Goal: Use online tool/utility: Use online tool/utility

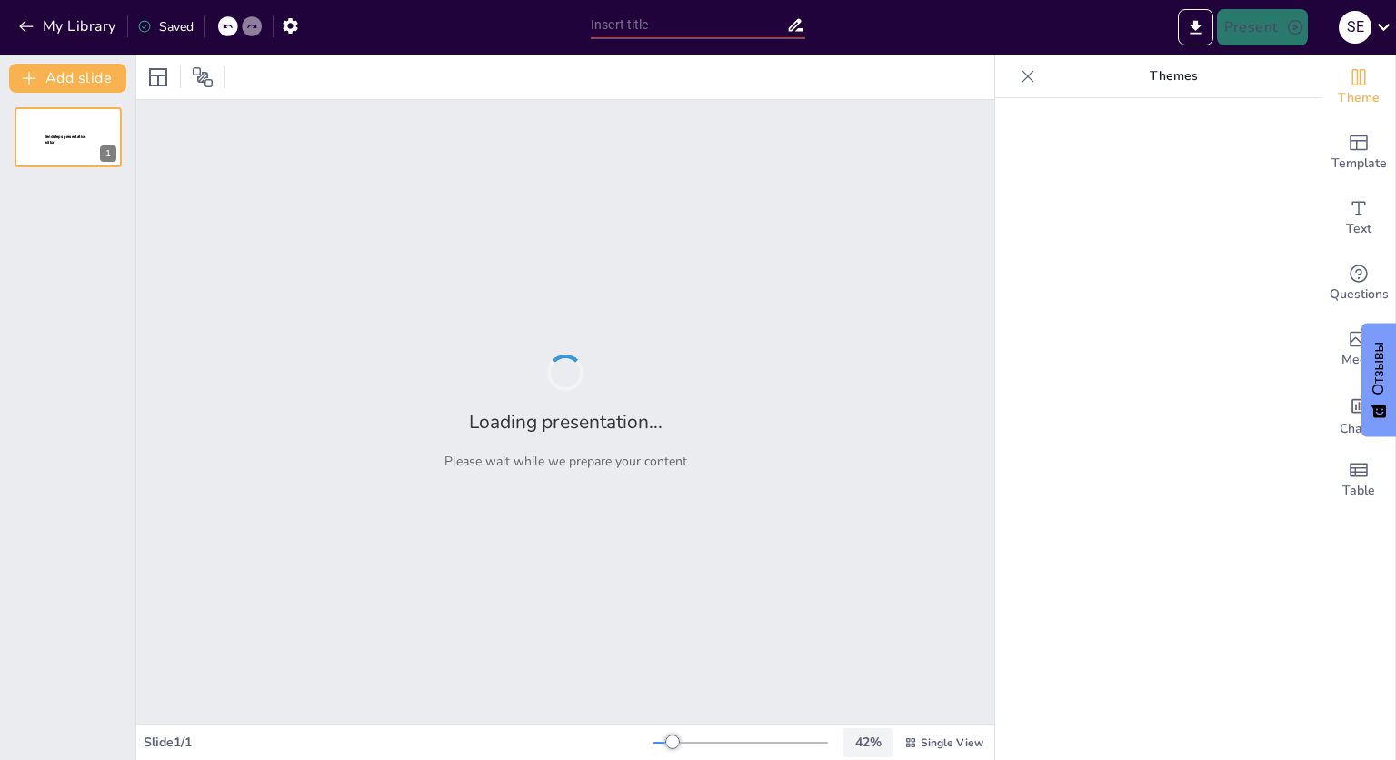
type input "Анализ финансовых потерь ЦК МСЧ от штрафов: [DATE] - [DATE]"
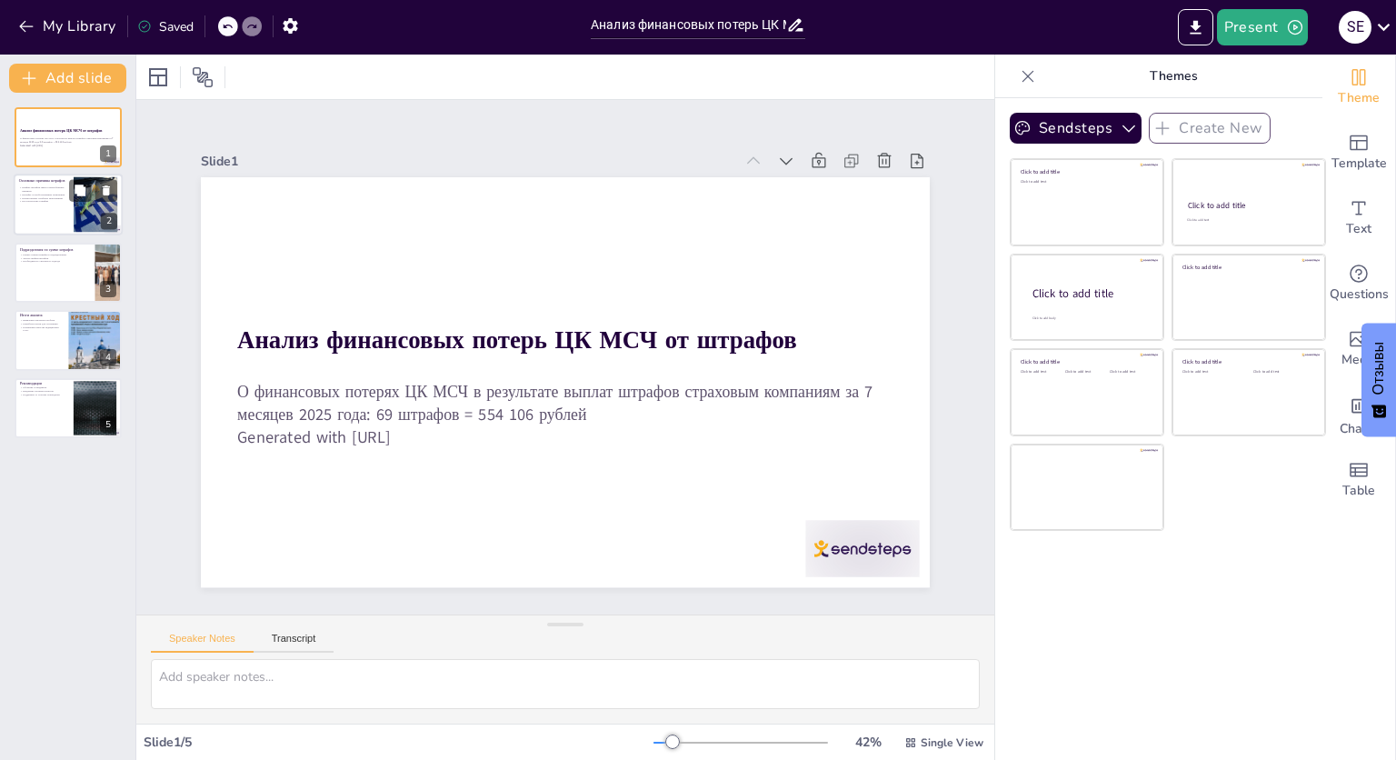
click at [58, 187] on p "Шифры штрафов имеют разнообразные причины" at bounding box center [43, 189] width 49 height 6
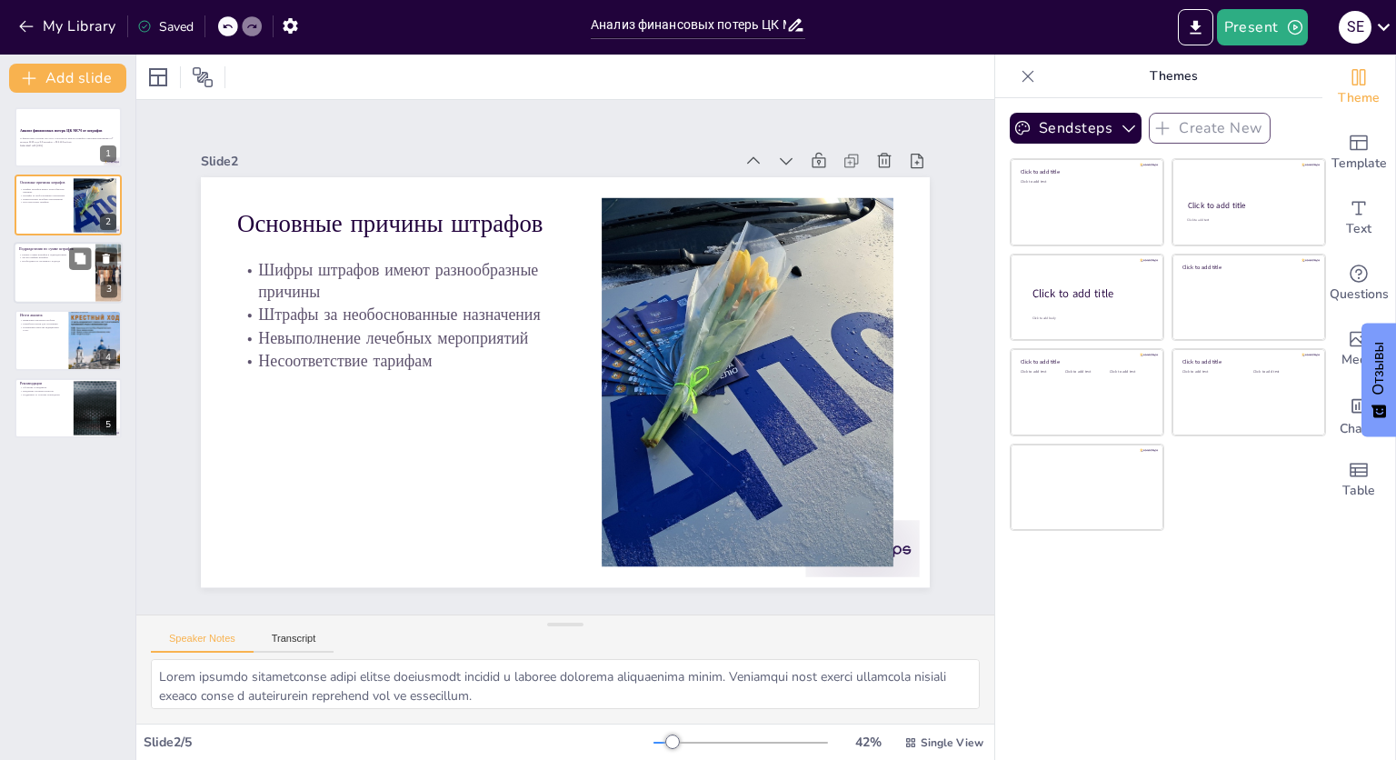
click at [66, 276] on div at bounding box center [68, 273] width 109 height 62
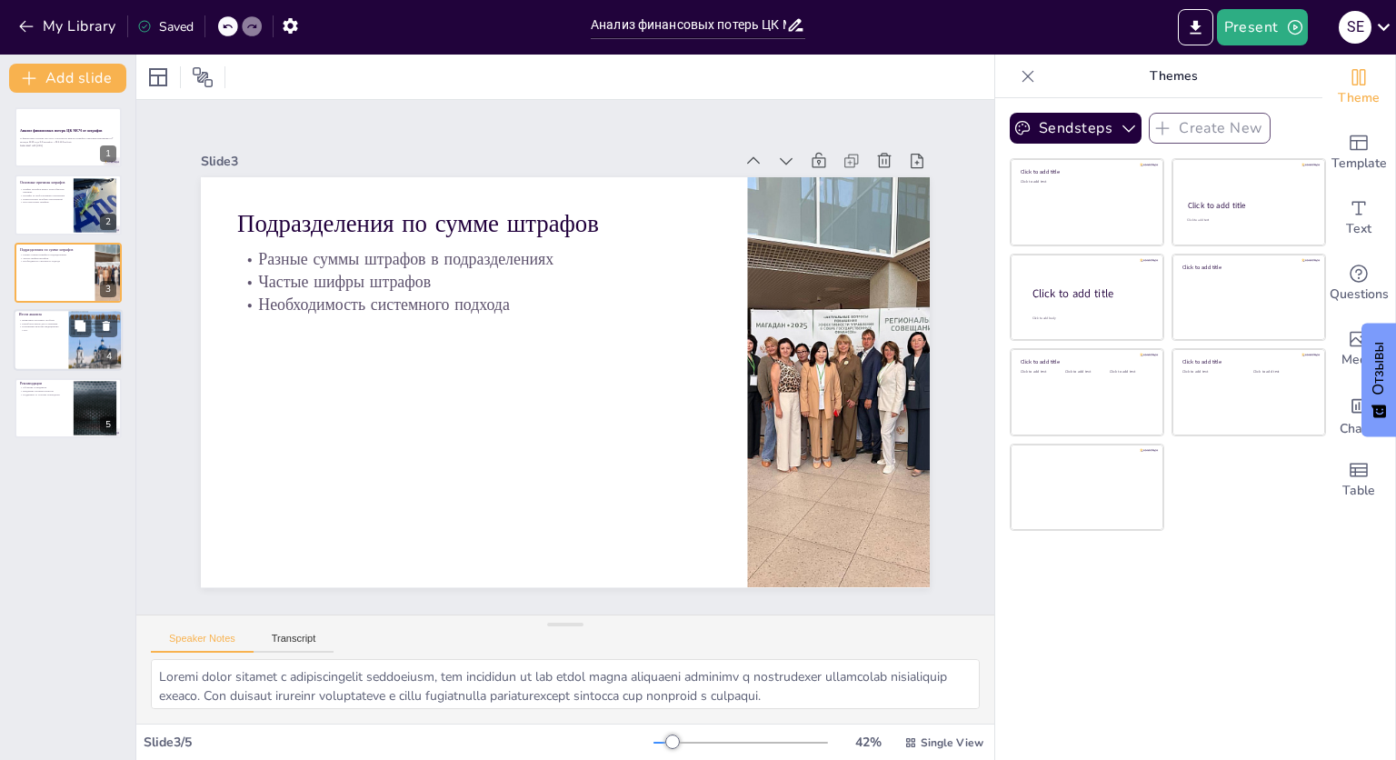
click at [68, 327] on div at bounding box center [95, 340] width 55 height 77
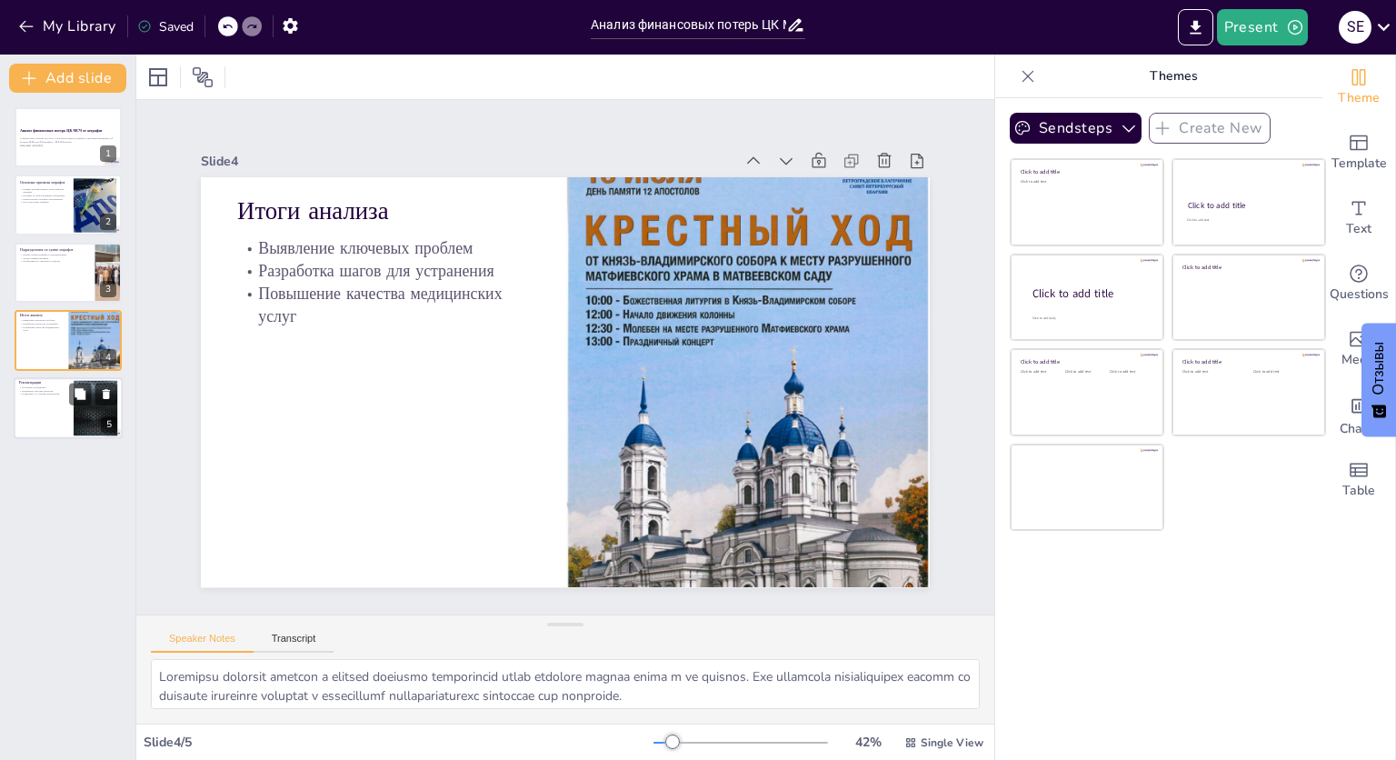
click at [61, 400] on div at bounding box center [68, 408] width 109 height 62
type textarea "Loremips dolorsitame consecte adipisci elitseddo e temporin utlabor. Etd magnaa…"
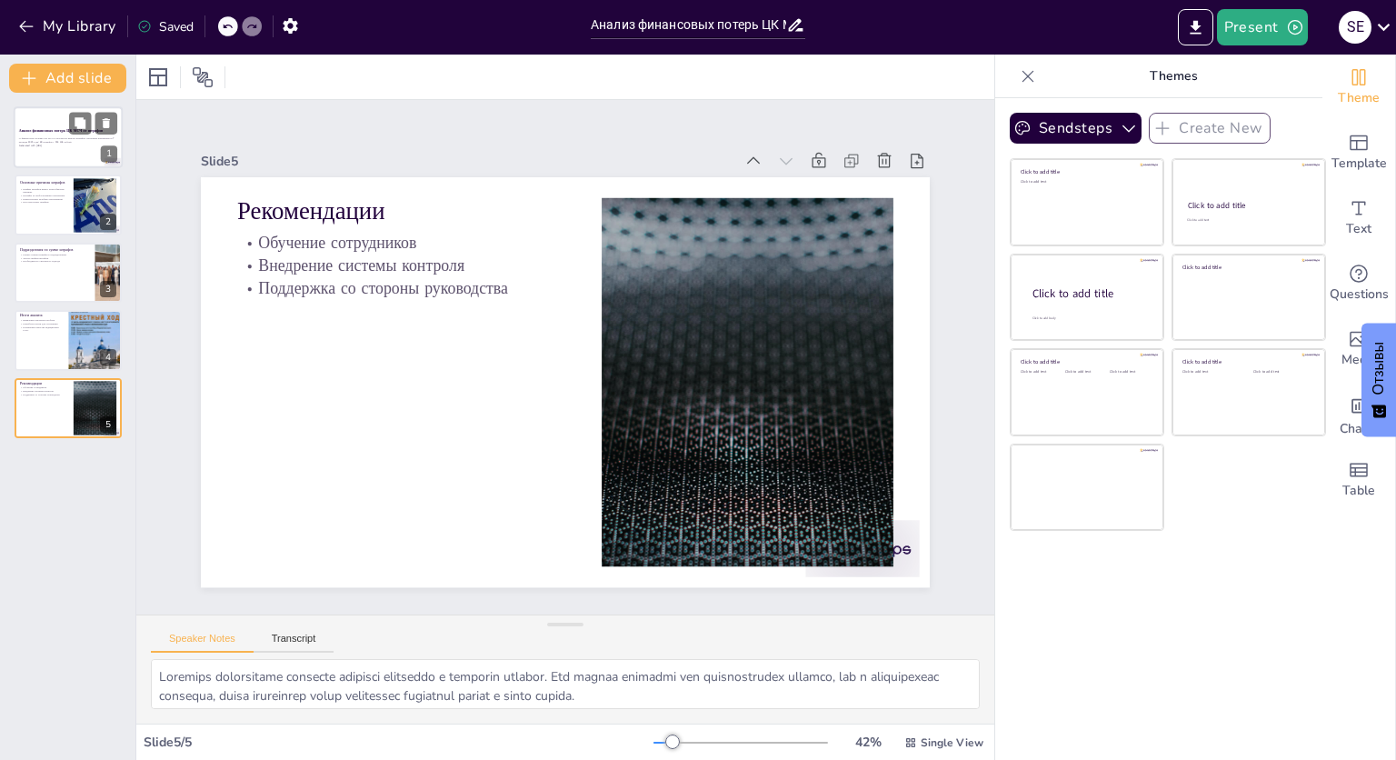
click at [76, 149] on div at bounding box center [68, 137] width 109 height 62
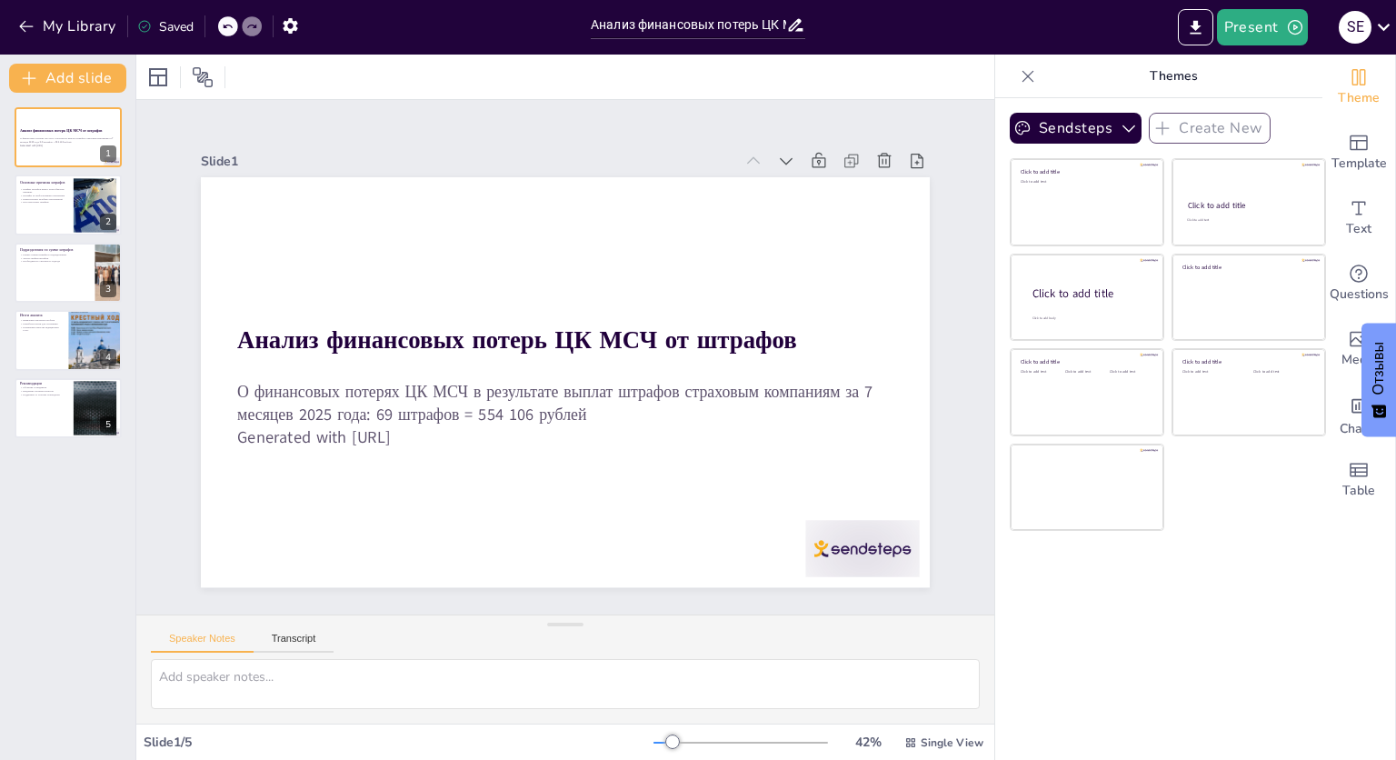
click at [797, 26] on icon at bounding box center [795, 24] width 19 height 19
click at [85, 206] on div at bounding box center [95, 204] width 74 height 55
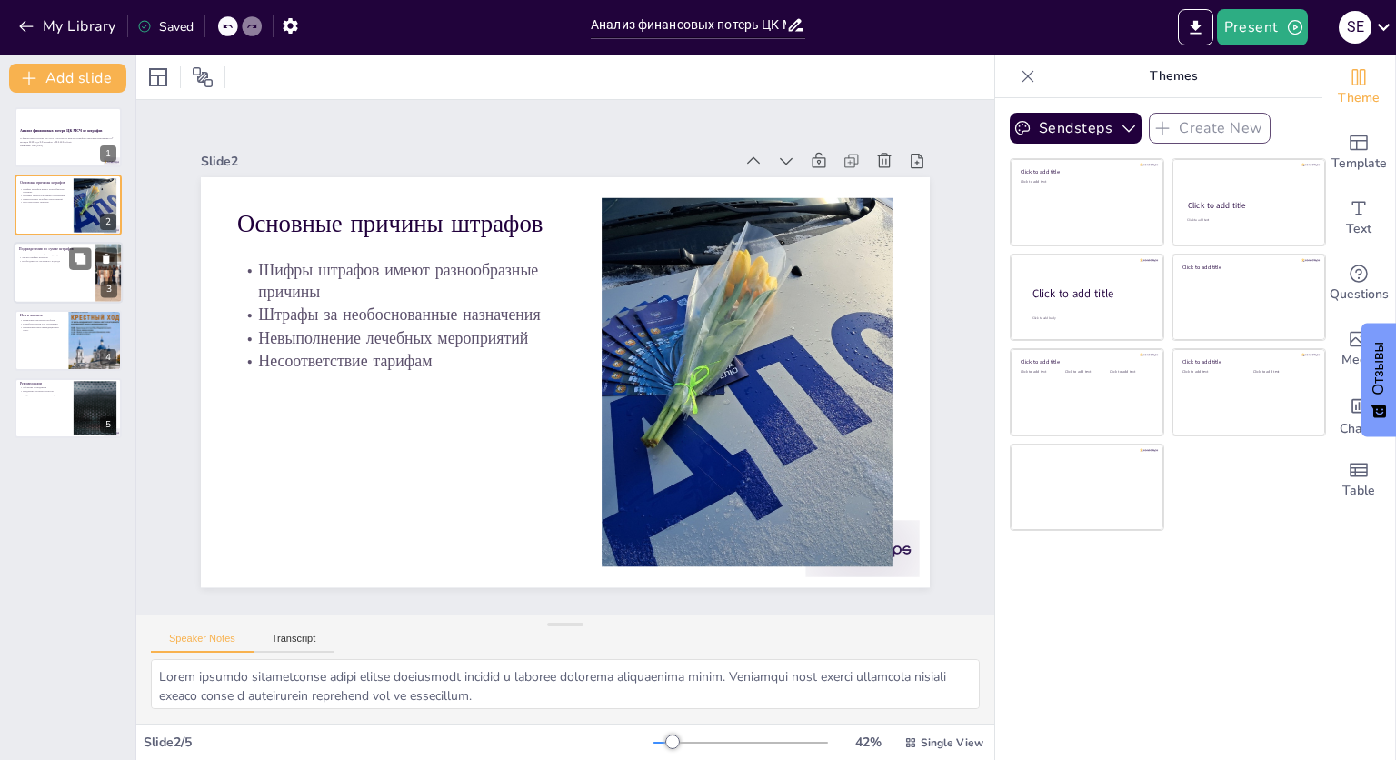
click at [82, 279] on div at bounding box center [68, 273] width 109 height 62
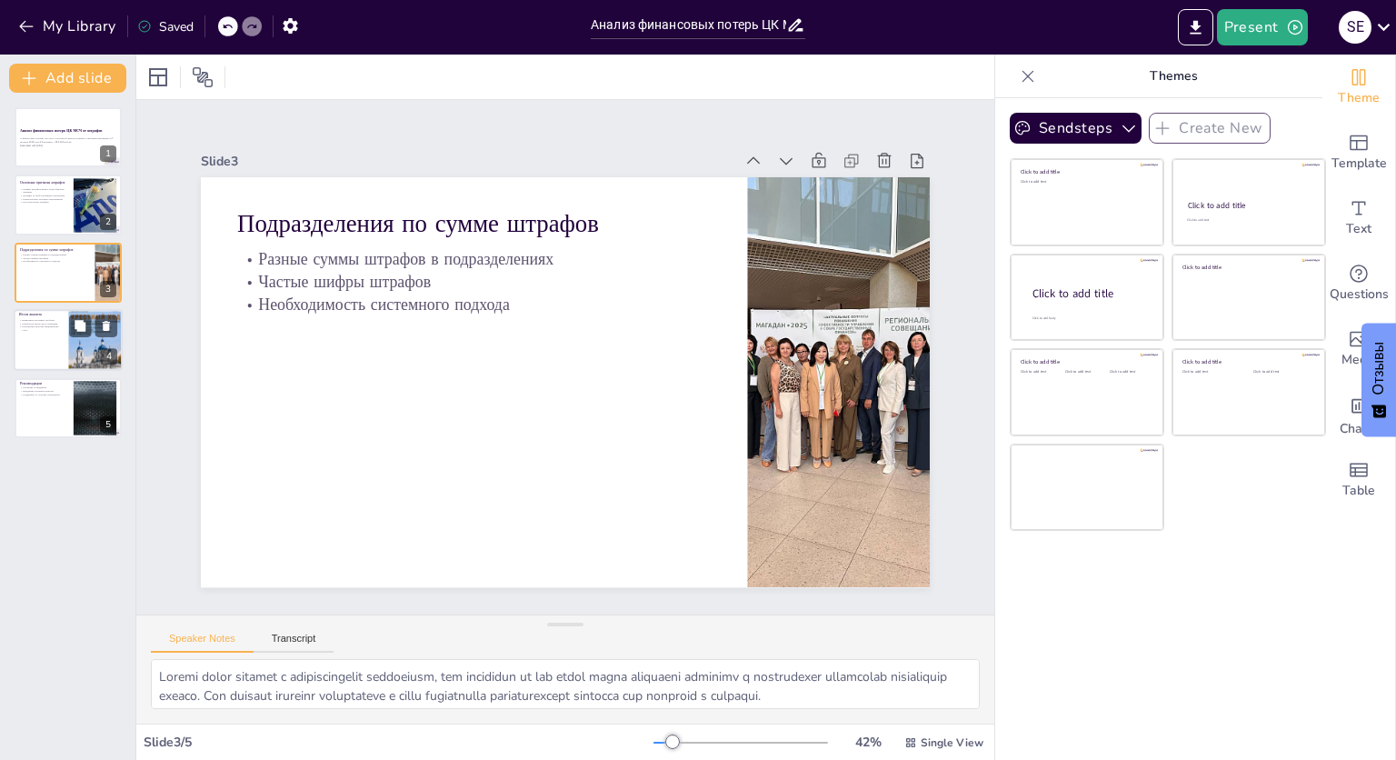
click at [65, 343] on div at bounding box center [68, 340] width 109 height 62
type textarea "Loremipsu dolorsit ametcon a elitsed doeiusmo temporincid utlab etdolore magnaa…"
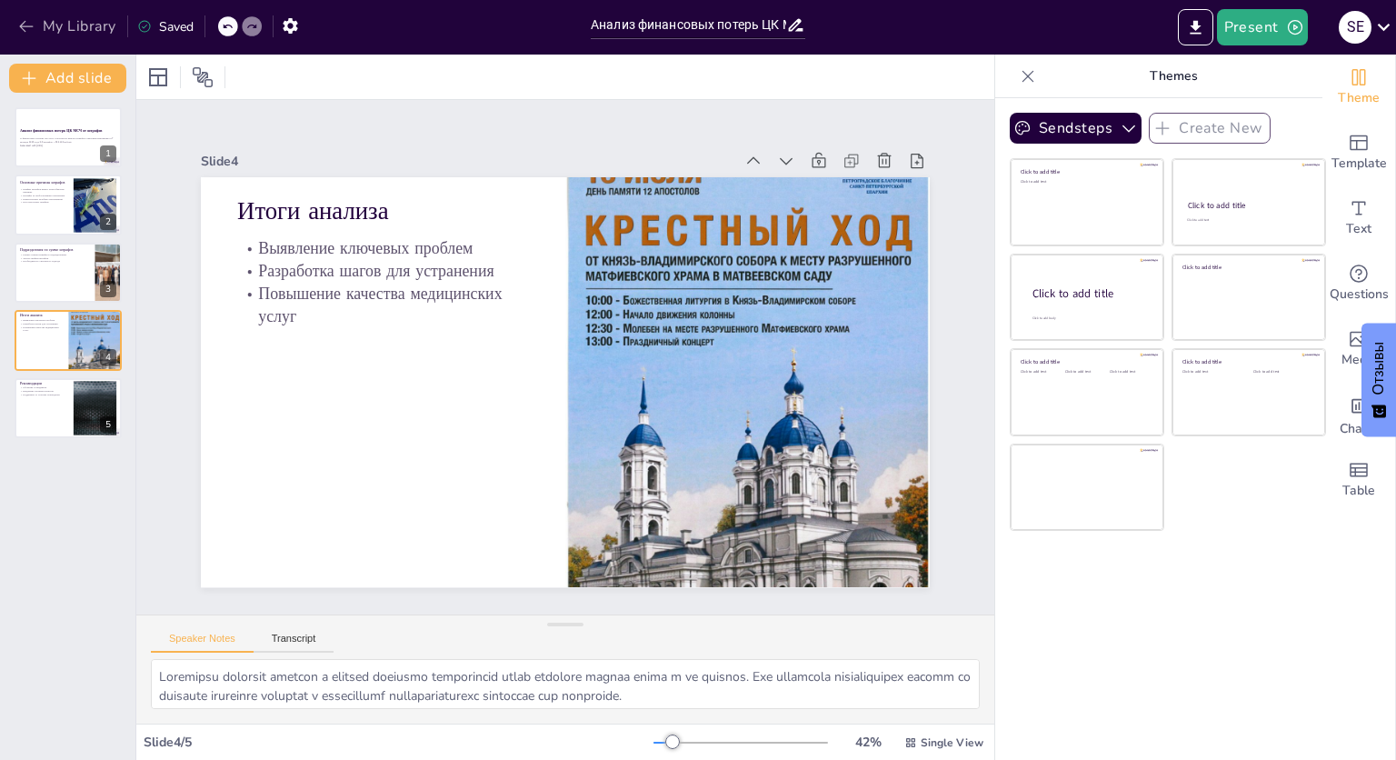
click at [47, 23] on button "My Library" at bounding box center [69, 26] width 110 height 29
